Goal: Check status: Check status

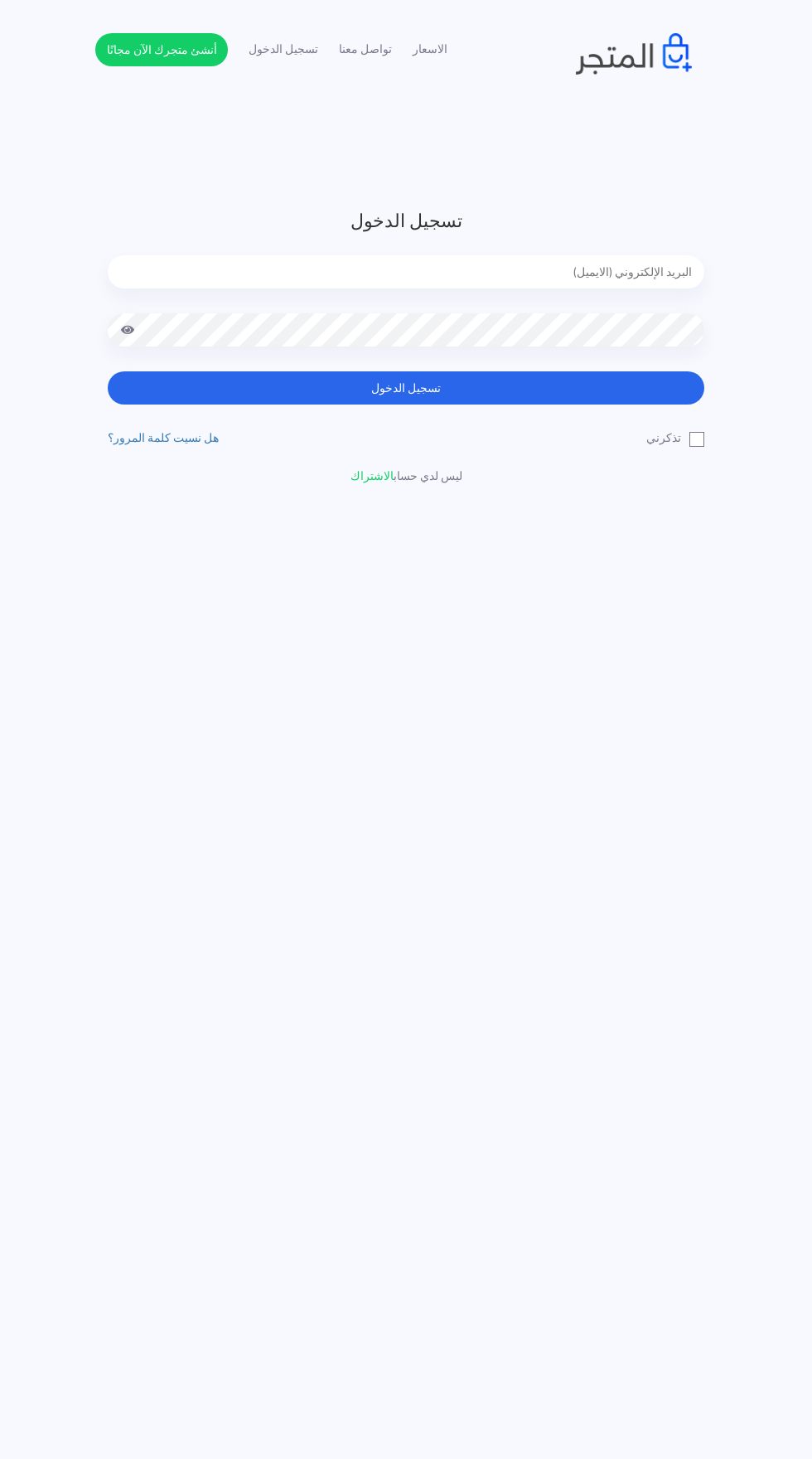
click at [618, 269] on input "email" at bounding box center [406, 272] width 597 height 33
type input "[EMAIL_ADDRESS][DOMAIN_NAME]"
click at [108, 372] on button "تسجيل الدخول" at bounding box center [406, 388] width 597 height 33
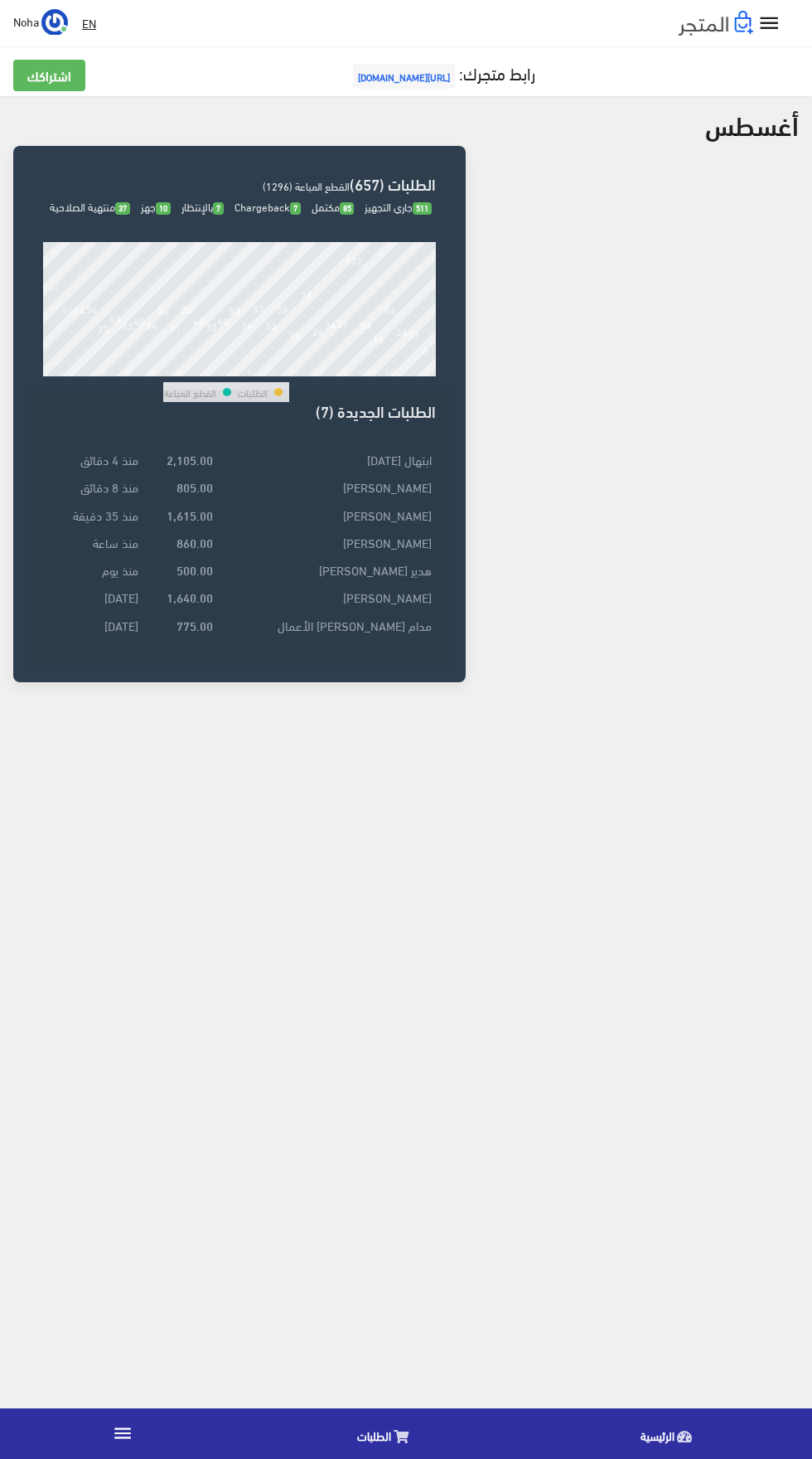
click at [342, 1418] on link "الطلبات" at bounding box center [387, 1433] width 284 height 42
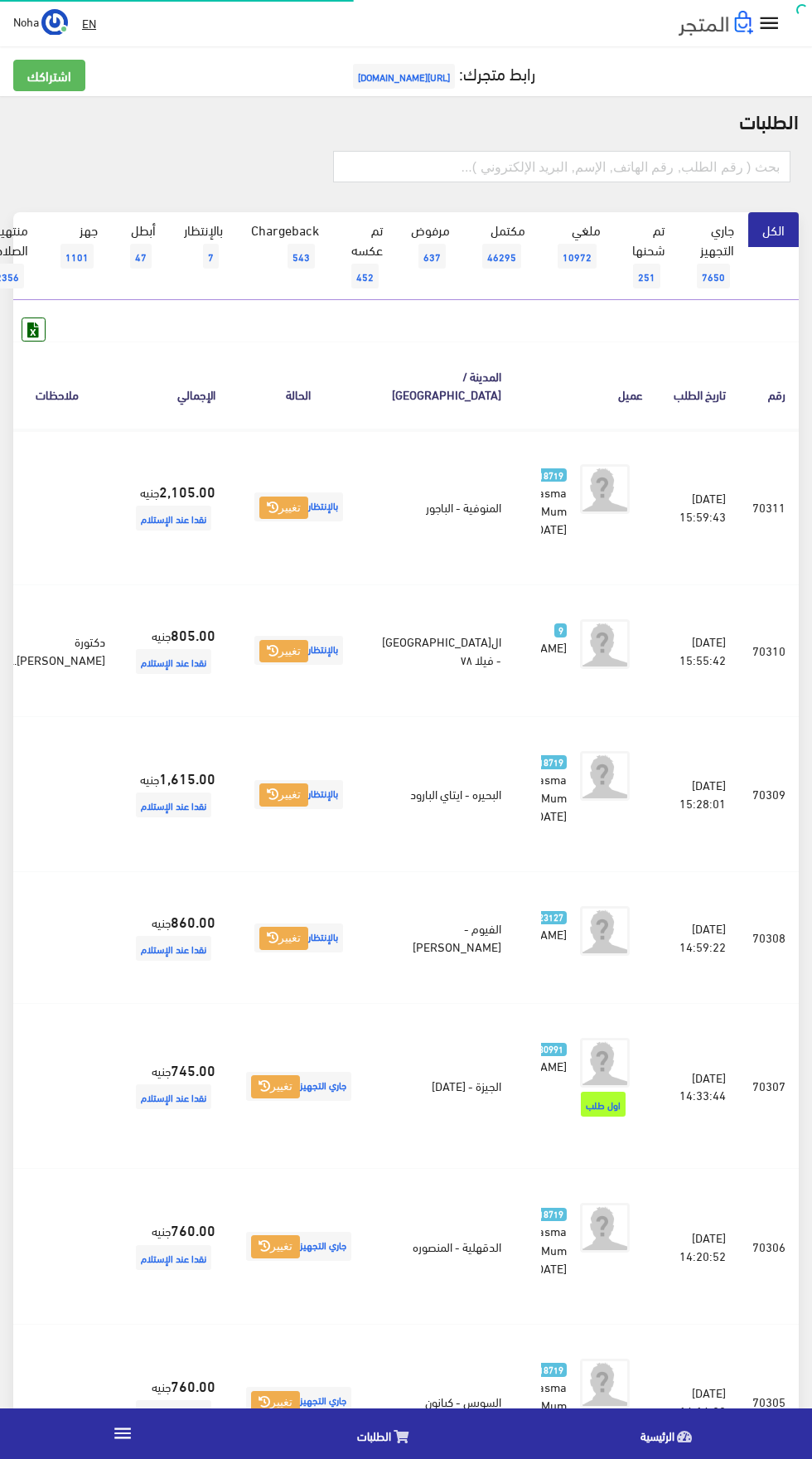
scroll to position [0, -43]
